Goal: Information Seeking & Learning: Learn about a topic

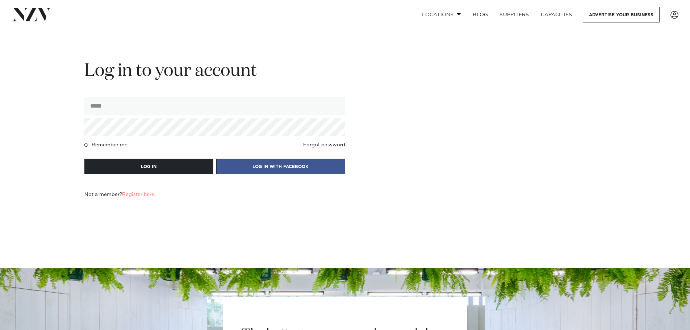
click at [456, 11] on link "Locations" at bounding box center [441, 15] width 51 height 16
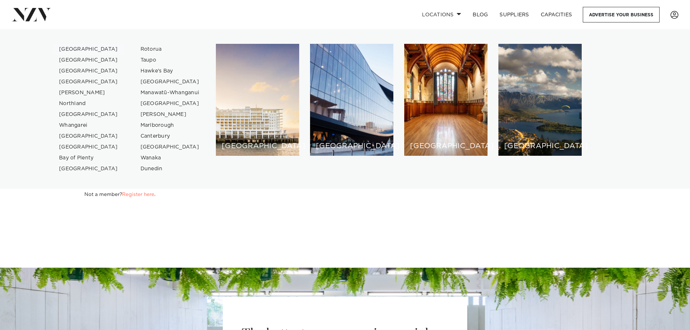
click at [63, 47] on link "[GEOGRAPHIC_DATA]" at bounding box center [88, 49] width 71 height 11
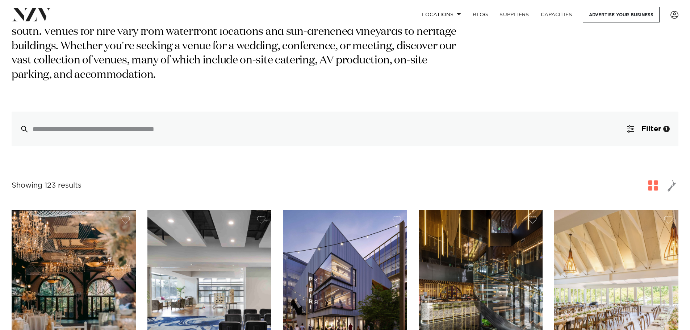
scroll to position [145, 0]
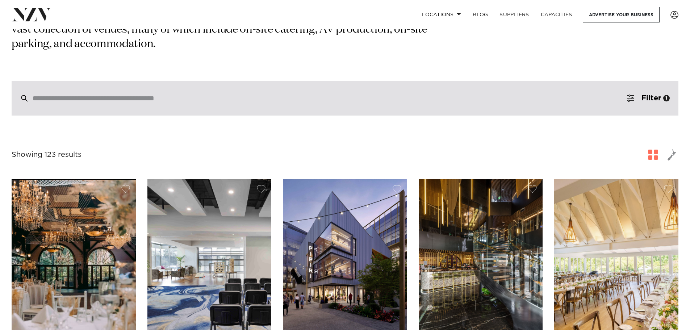
click at [122, 94] on input "search" at bounding box center [330, 98] width 594 height 8
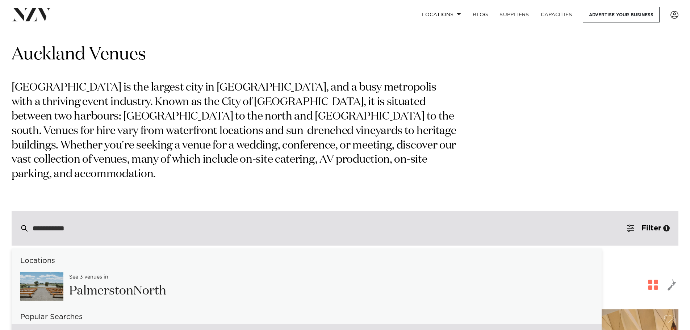
scroll to position [0, 0]
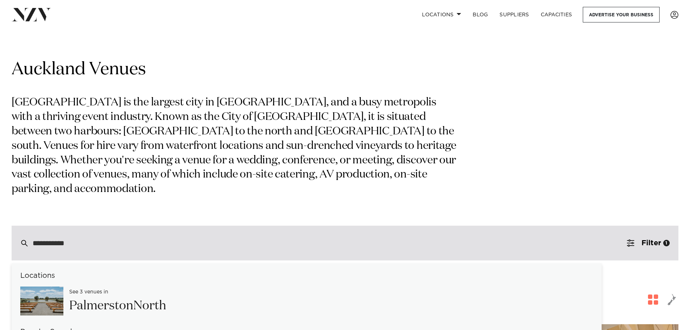
drag, startPoint x: 88, startPoint y: 235, endPoint x: 38, endPoint y: 231, distance: 50.9
click at [38, 231] on div "**********" at bounding box center [345, 243] width 667 height 35
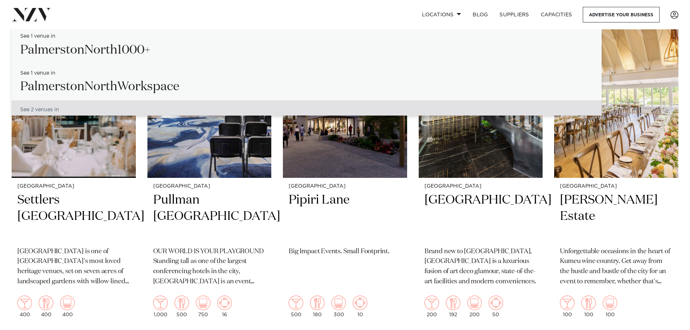
scroll to position [290, 0]
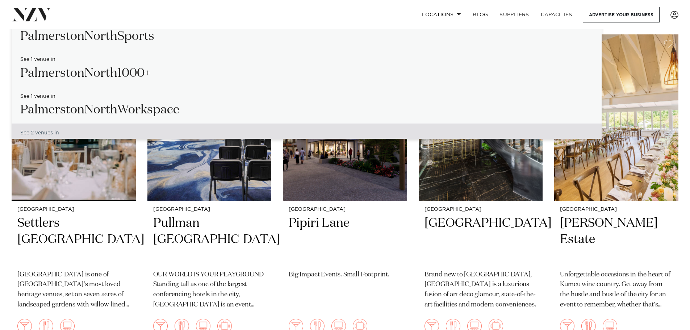
type input "**********"
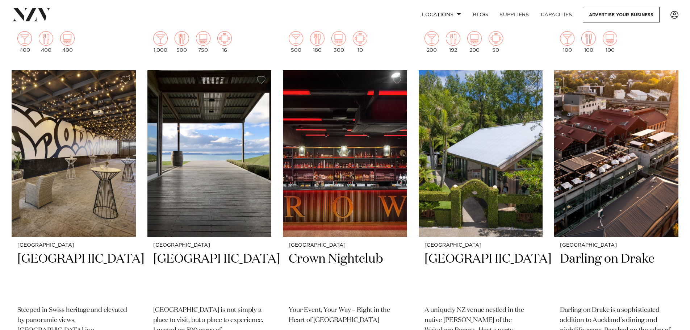
scroll to position [580, 0]
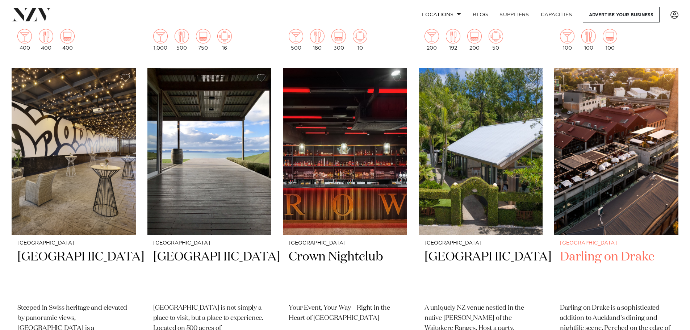
click at [635, 249] on h2 "Darling on Drake" at bounding box center [616, 273] width 113 height 49
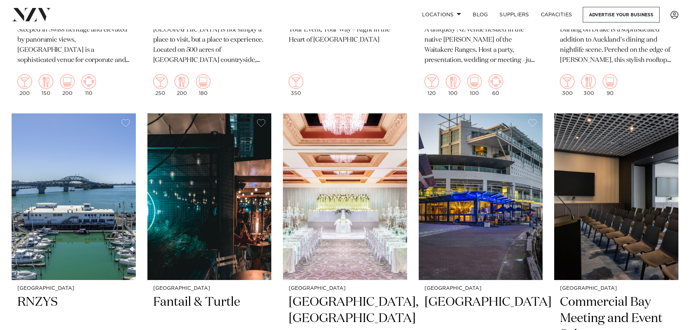
scroll to position [905, 0]
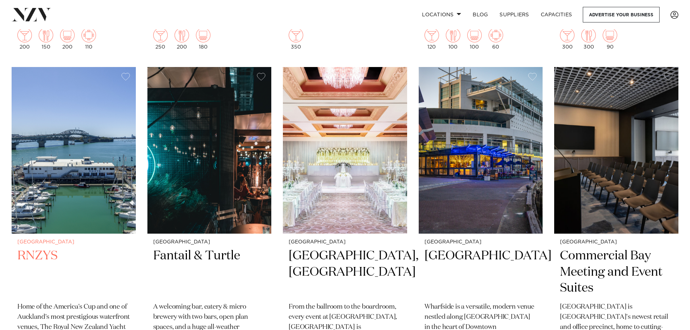
click at [89, 190] on img at bounding box center [74, 150] width 124 height 167
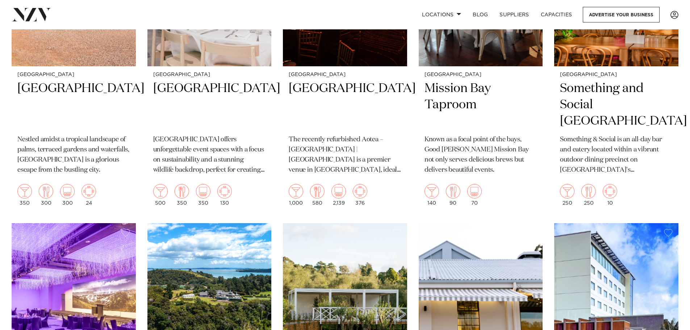
scroll to position [3076, 0]
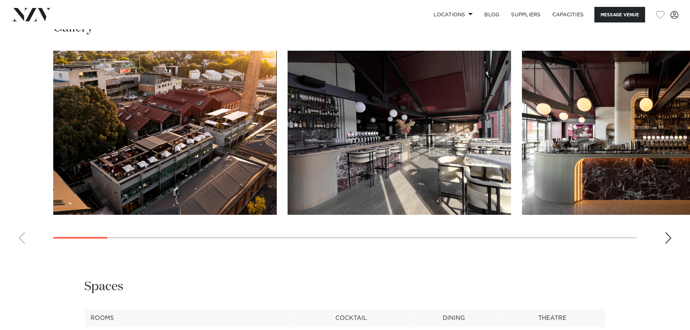
scroll to position [761, 0]
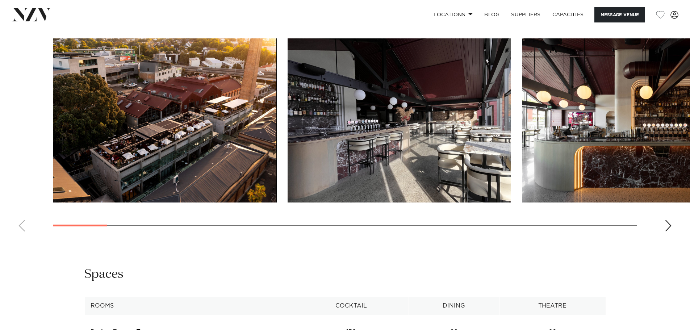
click at [171, 175] on img "1 / 27" at bounding box center [165, 120] width 224 height 164
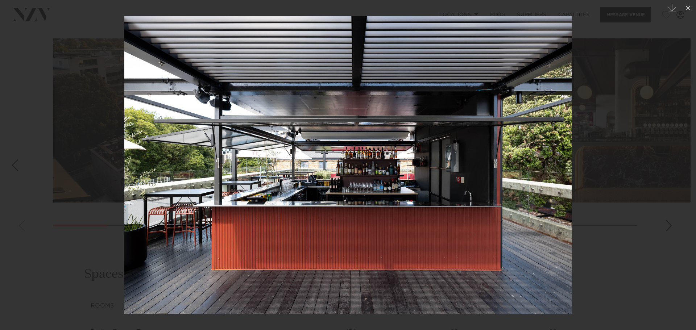
click at [111, 79] on div at bounding box center [348, 165] width 696 height 330
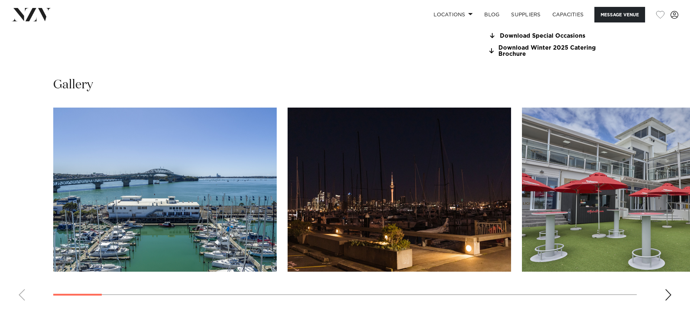
scroll to position [725, 0]
click at [266, 177] on img "1 / 30" at bounding box center [165, 189] width 224 height 164
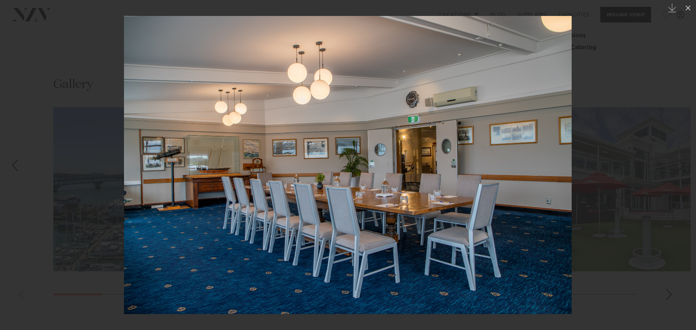
click at [76, 141] on div at bounding box center [348, 165] width 696 height 330
